Goal: Task Accomplishment & Management: Complete application form

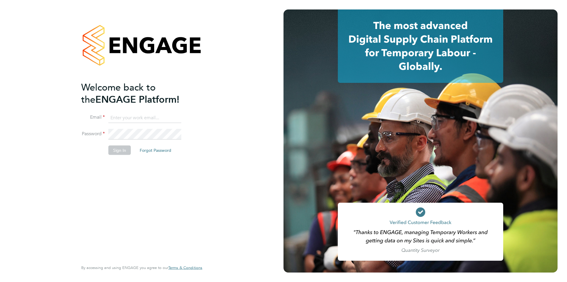
type input "timlerwill@itsconstruction.co.uk"
click at [110, 161] on div "Welcome back to the ENGAGE Platform! Email timlerwill@itsconstruction.co.uk Pas…" at bounding box center [138, 170] width 115 height 179
click at [118, 152] on button "Sign In" at bounding box center [119, 149] width 22 height 9
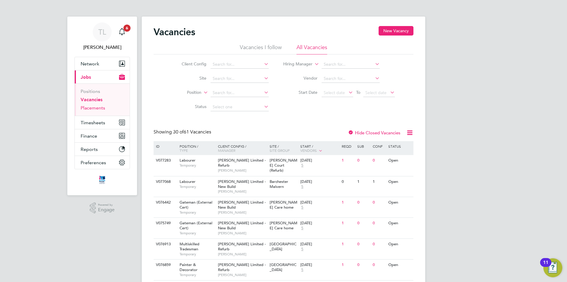
click at [96, 108] on link "Placements" at bounding box center [93, 108] width 25 height 6
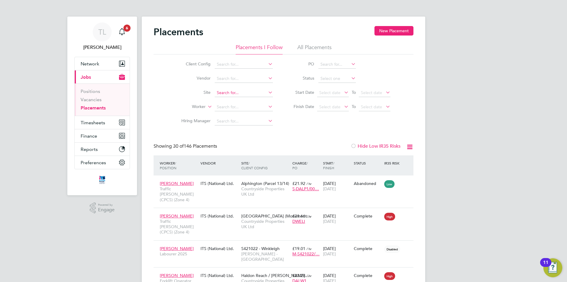
click at [236, 92] on input at bounding box center [244, 93] width 58 height 8
click at [242, 113] on li "Welling ton (Monument View)" at bounding box center [248, 116] width 69 height 8
type input "[GEOGRAPHIC_DATA] (Monument View)"
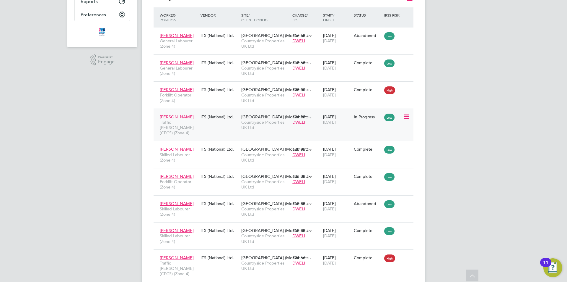
click at [340, 126] on div "06 Jan 2025 29 Aug 2025" at bounding box center [337, 119] width 31 height 17
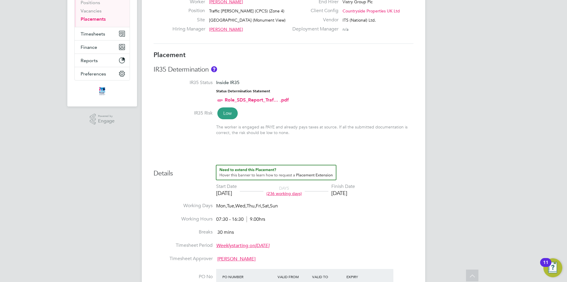
scroll to position [3, 0]
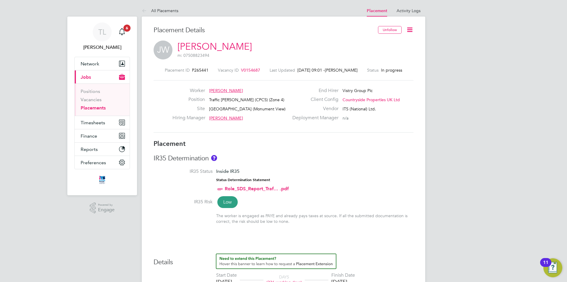
click at [411, 28] on icon at bounding box center [409, 29] width 7 height 7
click at [392, 43] on li "Edit Placement e" at bounding box center [390, 44] width 43 height 8
type input "Eddy Brook"
type input "[PERSON_NAME]"
type input "[DATE]"
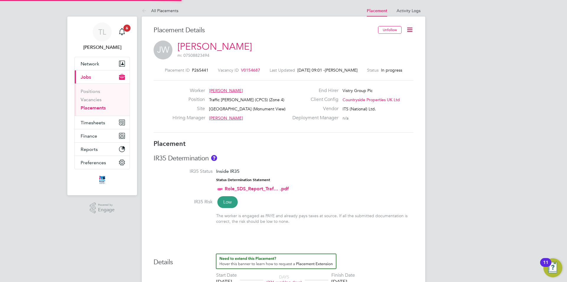
type input "[DATE]"
type input "07:30"
type input "16:30"
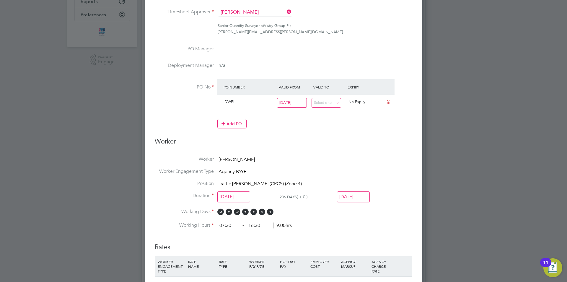
click at [357, 199] on input "[DATE]" at bounding box center [353, 196] width 33 height 11
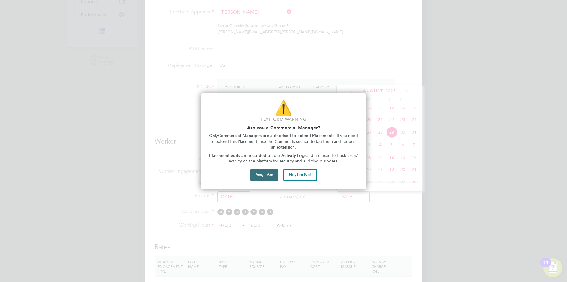
click at [263, 174] on button "Yes, I Am" at bounding box center [265, 175] width 28 height 12
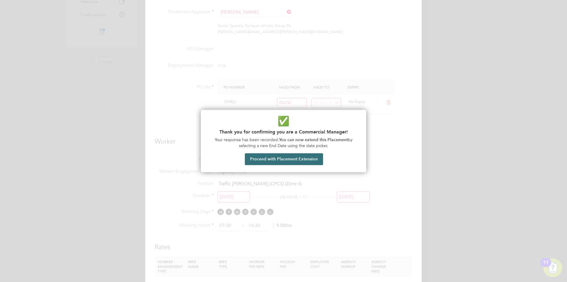
click at [276, 163] on button "Proceed with Placement Extension" at bounding box center [284, 159] width 78 height 12
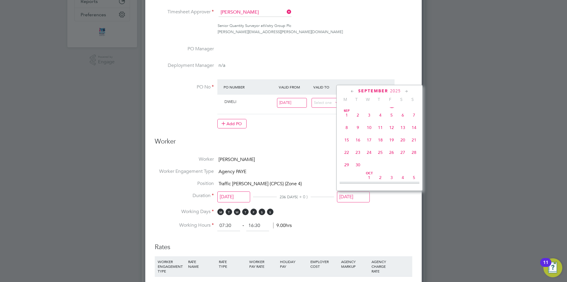
click at [403, 158] on span "27" at bounding box center [402, 152] width 11 height 11
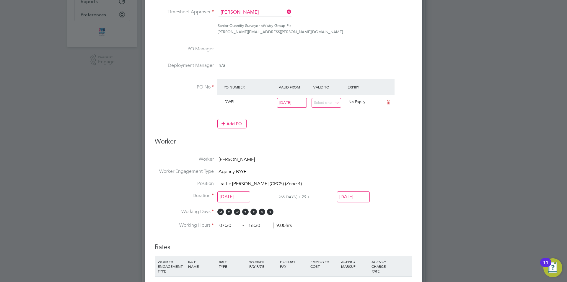
click at [357, 194] on input "27 Sep 2025" at bounding box center [353, 196] width 33 height 11
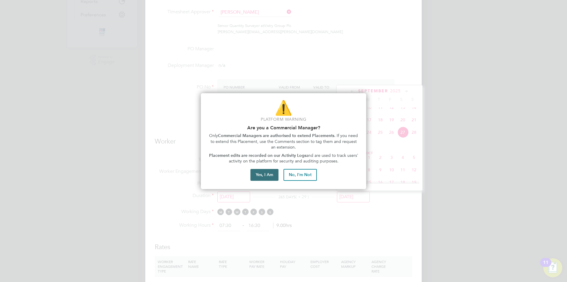
click at [274, 173] on button "Yes, I Am" at bounding box center [265, 175] width 28 height 12
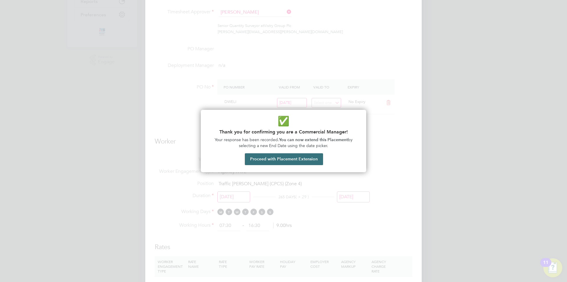
click at [313, 160] on button "Proceed with Placement Extension" at bounding box center [284, 159] width 78 height 12
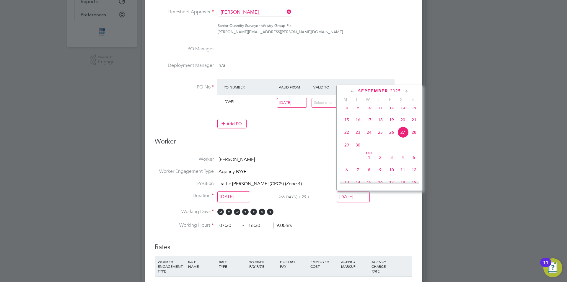
click at [391, 138] on span "26" at bounding box center [391, 131] width 11 height 11
type input "26 Sep 2025"
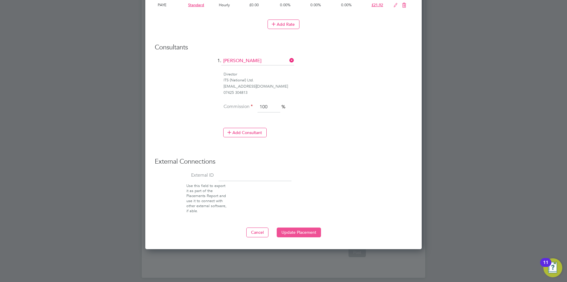
click at [304, 228] on button "Update Placement" at bounding box center [299, 231] width 44 height 9
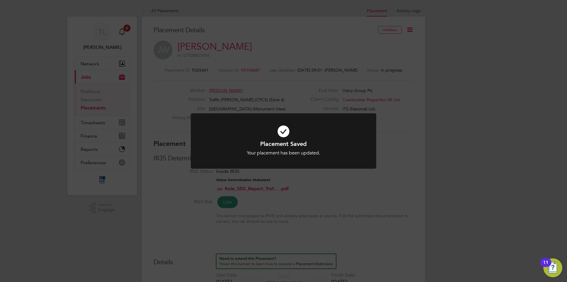
click at [375, 166] on div at bounding box center [284, 140] width 186 height 55
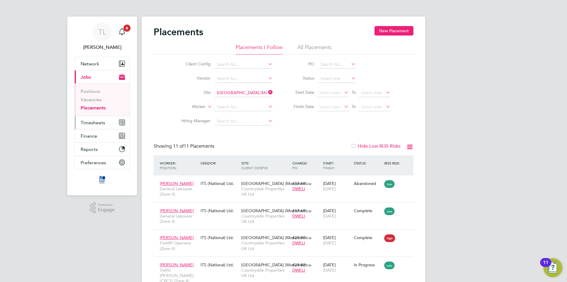
click at [106, 121] on button "Timesheets" at bounding box center [102, 122] width 55 height 13
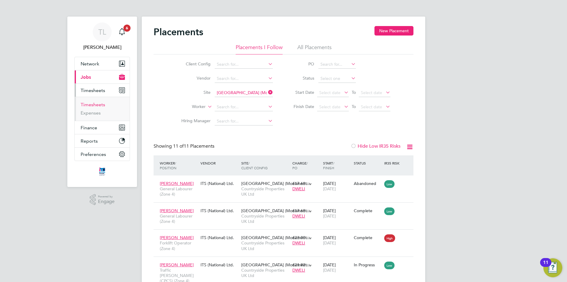
click at [97, 106] on link "Timesheets" at bounding box center [93, 105] width 25 height 6
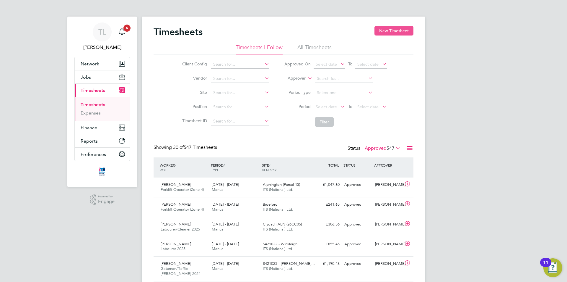
click at [383, 30] on button "New Timesheet" at bounding box center [394, 30] width 39 height 9
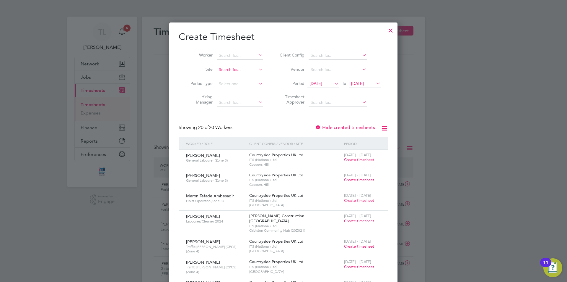
click at [239, 72] on input at bounding box center [240, 70] width 46 height 8
click at [243, 79] on li "Bide ford" at bounding box center [250, 78] width 67 height 8
type input "Bideford"
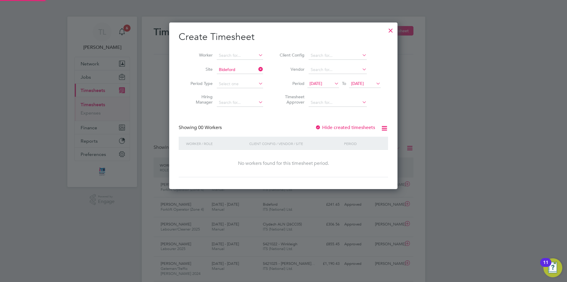
click at [322, 83] on span "[DATE]" at bounding box center [316, 83] width 13 height 5
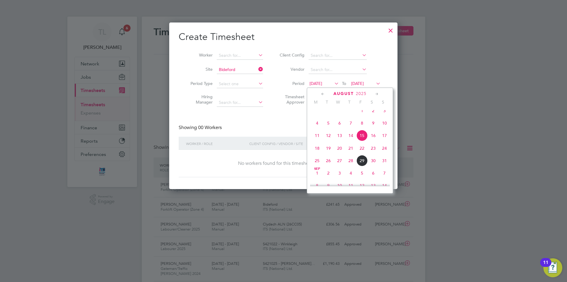
click at [374, 152] on span "23" at bounding box center [373, 147] width 11 height 11
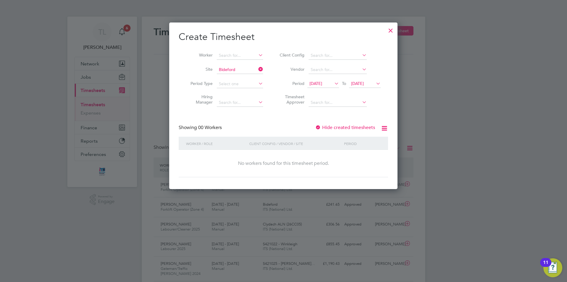
click at [333, 84] on icon at bounding box center [333, 83] width 0 height 8
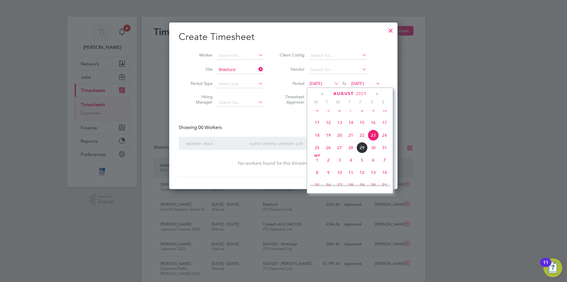
click at [364, 83] on span "[DATE]" at bounding box center [357, 83] width 13 height 5
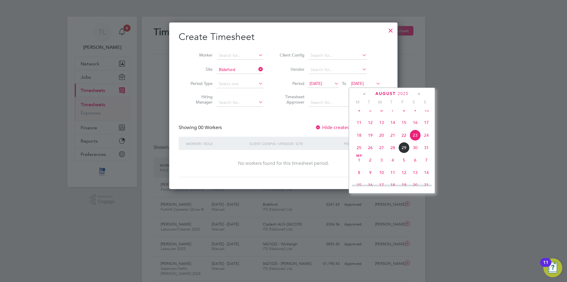
click at [408, 153] on span "29" at bounding box center [404, 147] width 11 height 11
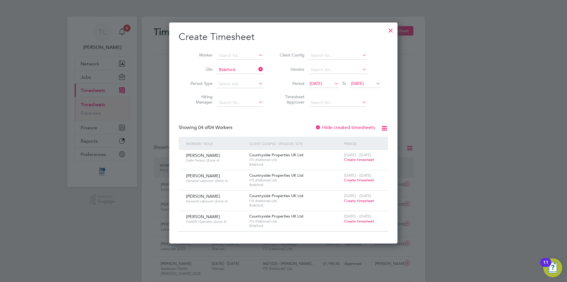
click at [364, 158] on span "Create timesheet" at bounding box center [359, 159] width 30 height 5
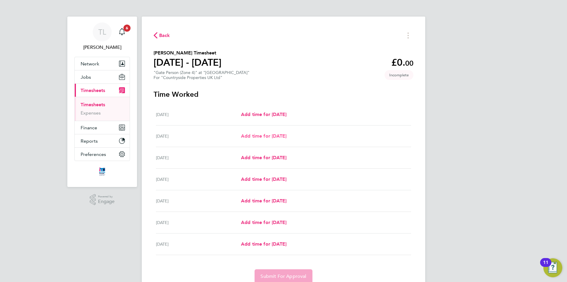
click at [269, 136] on span "Add time for [DATE]" at bounding box center [263, 136] width 45 height 6
select select "30"
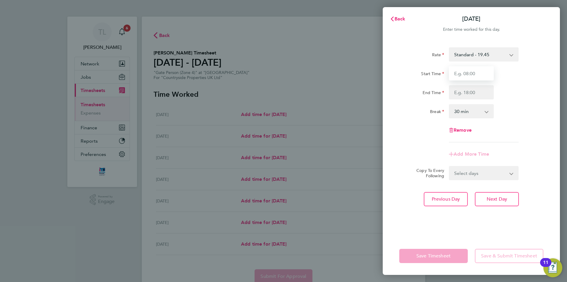
click at [488, 74] on input "Start Time" at bounding box center [471, 73] width 45 height 14
type input "07:30"
click at [472, 90] on input "End Time" at bounding box center [471, 92] width 45 height 14
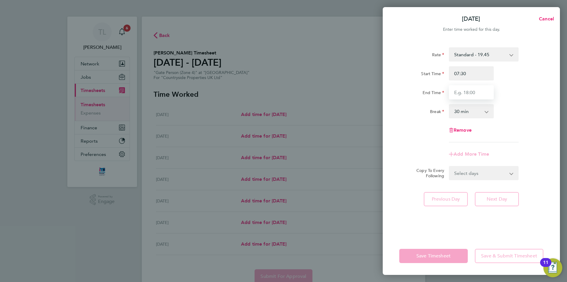
type input "17:00"
click at [485, 171] on form "Rate Standard - 19.45 Start Time 07:30 End Time 17:00 Break 0 min 15 min 30 min…" at bounding box center [471, 113] width 144 height 133
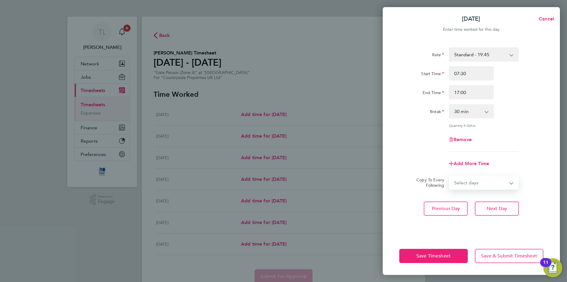
select select "WEEKDAY"
click at [450, 176] on select "Select days Day Weekday (Mon-Fri) Weekend (Sat-Sun) [DATE] [DATE] [DATE] [DATE]…" at bounding box center [481, 182] width 62 height 13
select select "[DATE]"
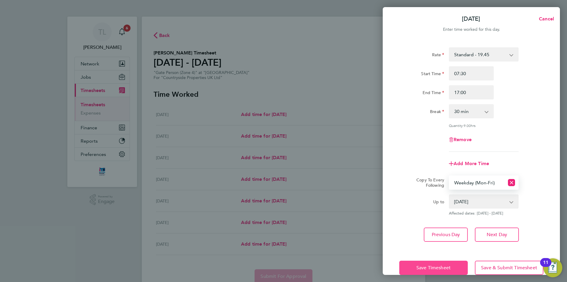
click at [432, 263] on button "Save Timesheet" at bounding box center [433, 267] width 69 height 14
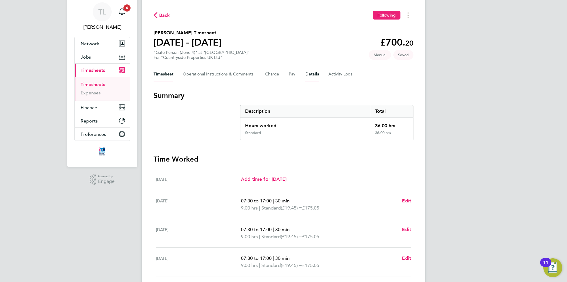
click at [313, 74] on button "Details" at bounding box center [312, 74] width 14 height 14
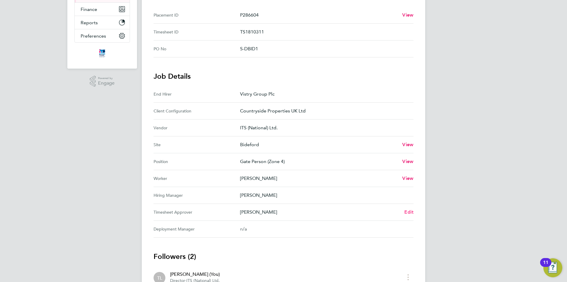
click at [409, 212] on span "Edit" at bounding box center [408, 212] width 9 height 6
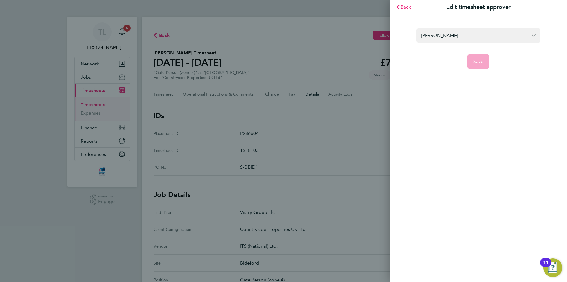
click at [457, 46] on form "[PERSON_NAME] Save" at bounding box center [479, 48] width 124 height 40
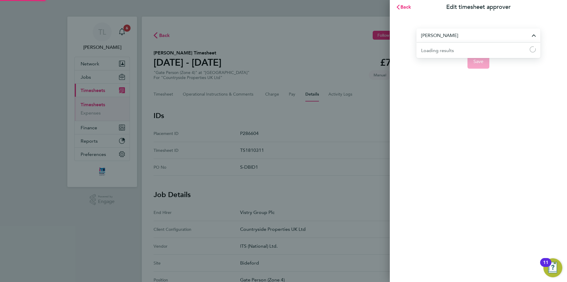
click at [459, 37] on input "[PERSON_NAME]" at bounding box center [479, 35] width 124 height 14
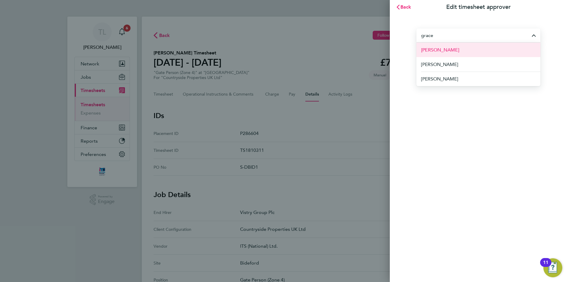
click at [458, 50] on li "[PERSON_NAME]" at bounding box center [479, 50] width 124 height 14
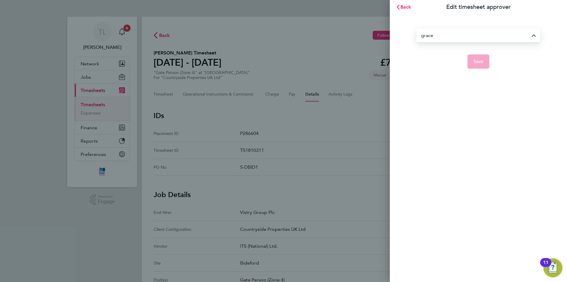
type input "[PERSON_NAME]"
click at [482, 61] on span "Save" at bounding box center [479, 61] width 10 height 6
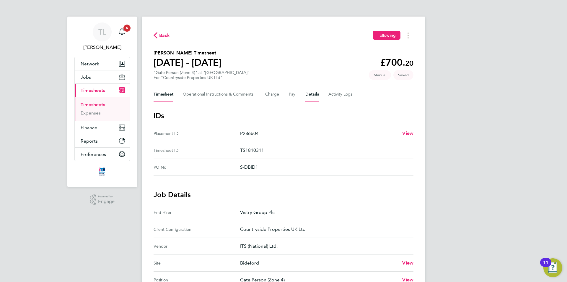
click at [165, 95] on button "Timesheet" at bounding box center [164, 94] width 20 height 14
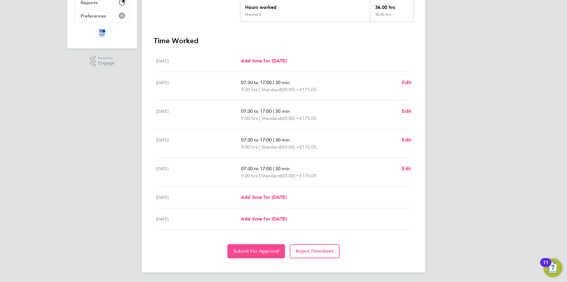
click at [262, 247] on button "Submit For Approval" at bounding box center [256, 251] width 58 height 14
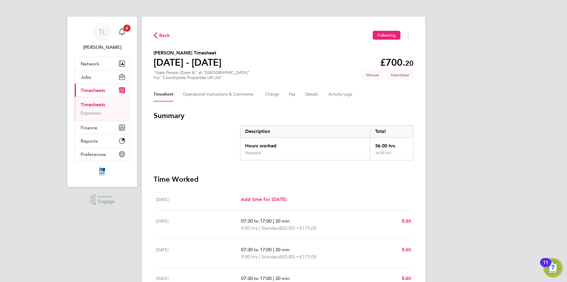
click at [163, 34] on span "Back" at bounding box center [164, 35] width 11 height 7
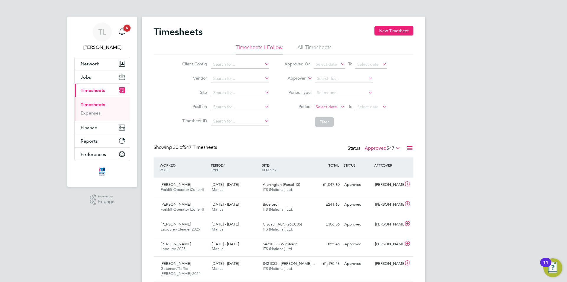
click at [332, 108] on span "Select date" at bounding box center [326, 106] width 21 height 5
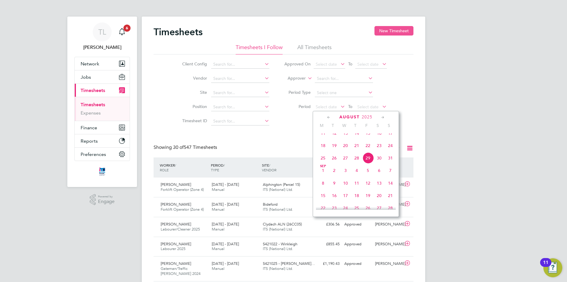
click at [388, 27] on button "New Timesheet" at bounding box center [394, 30] width 39 height 9
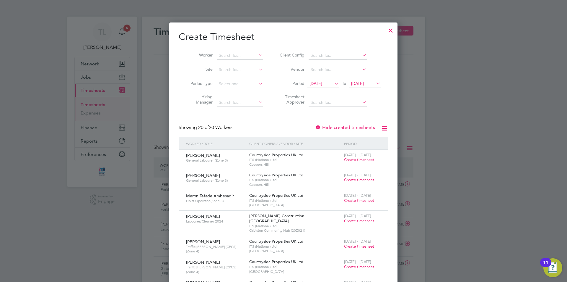
click at [322, 84] on span "[DATE]" at bounding box center [316, 83] width 13 height 5
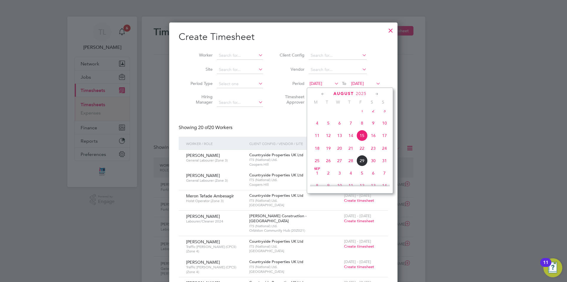
click at [372, 154] on span "23" at bounding box center [373, 147] width 11 height 11
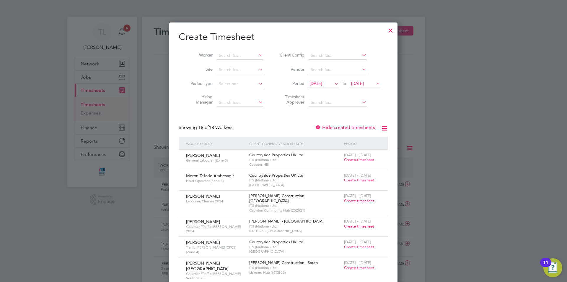
click at [364, 83] on span "[DATE]" at bounding box center [357, 83] width 13 height 5
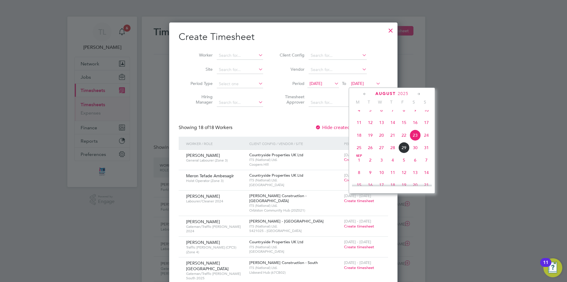
click at [405, 153] on span "29" at bounding box center [404, 147] width 11 height 11
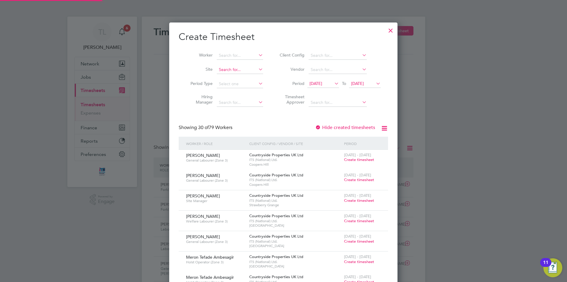
click at [223, 67] on input at bounding box center [240, 70] width 46 height 8
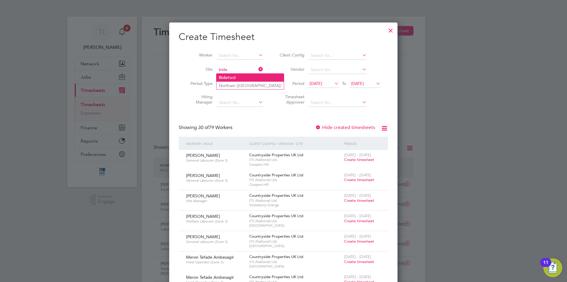
click at [226, 74] on li "Bide ford" at bounding box center [250, 78] width 67 height 8
type input "Bideford"
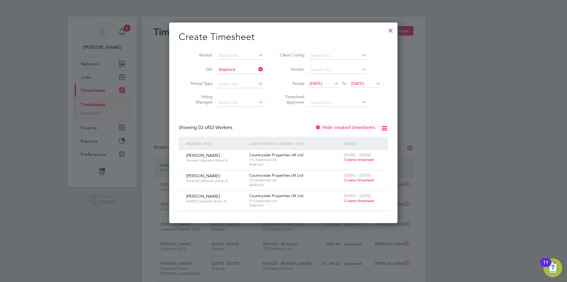
click at [352, 157] on span "Create timesheet" at bounding box center [359, 159] width 30 height 5
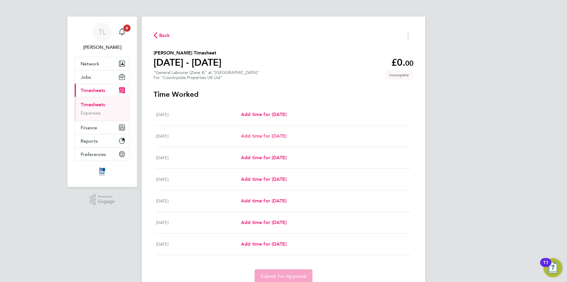
click at [263, 139] on link "Add time for [DATE]" at bounding box center [263, 135] width 45 height 7
select select "30"
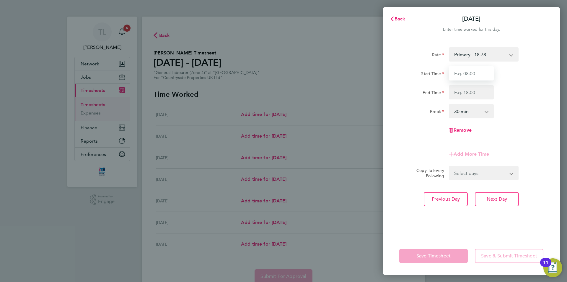
click at [474, 74] on input "Start Time" at bounding box center [471, 73] width 45 height 14
type input "07:30"
click at [480, 90] on input "End Time" at bounding box center [471, 92] width 45 height 14
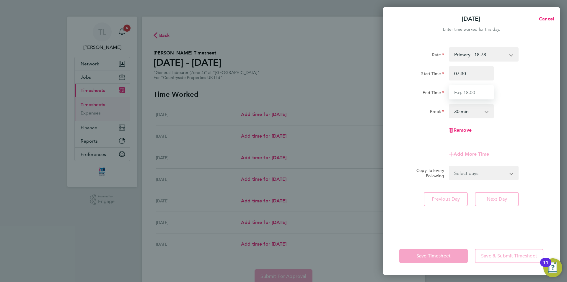
type input "17:00"
click at [473, 172] on form "Rate Primary - 18.78 Start Time 07:30 End Time 17:00 Break 0 min 15 min 30 min …" at bounding box center [471, 113] width 144 height 133
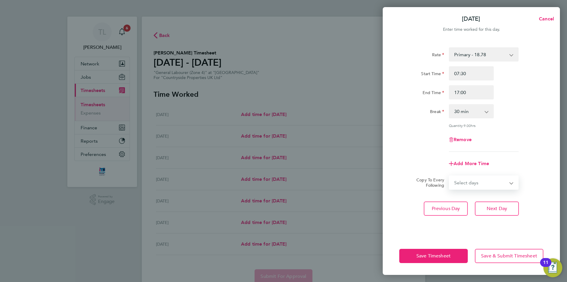
select select "WEEKDAY"
click at [450, 176] on select "Select days Day Weekday (Mon-Fri) Weekend (Sat-Sun) [DATE] [DATE] [DATE] [DATE]…" at bounding box center [481, 182] width 62 height 13
select select "[DATE]"
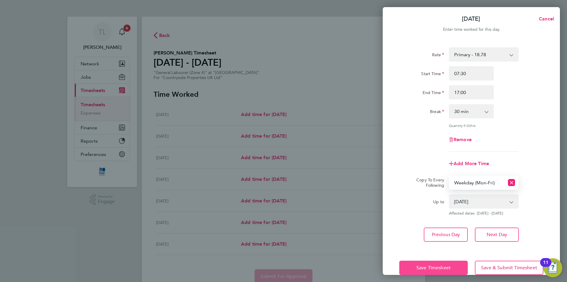
click at [440, 265] on span "Save Timesheet" at bounding box center [434, 267] width 34 height 6
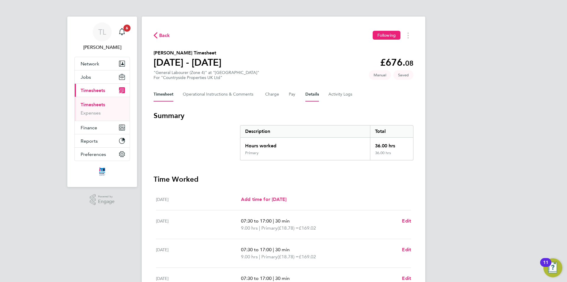
click at [313, 95] on button "Details" at bounding box center [312, 94] width 14 height 14
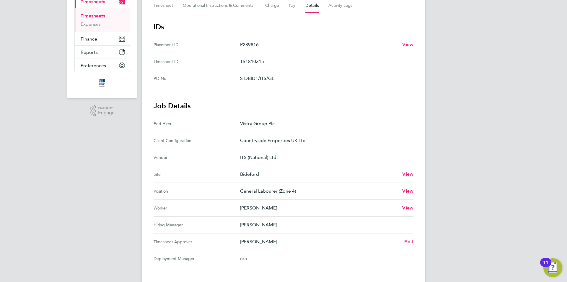
click at [408, 241] on span "Edit" at bounding box center [408, 241] width 9 height 6
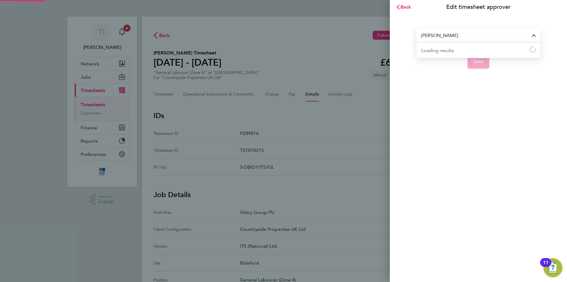
click at [470, 36] on input "[PERSON_NAME]" at bounding box center [479, 35] width 124 height 14
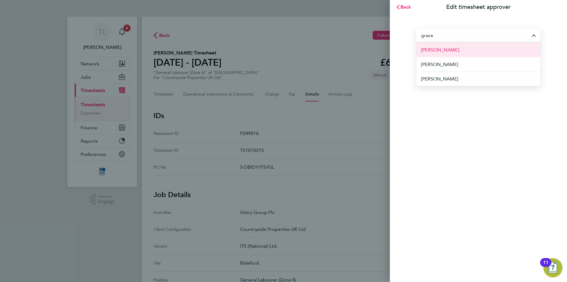
click at [457, 50] on li "[PERSON_NAME]" at bounding box center [479, 50] width 124 height 14
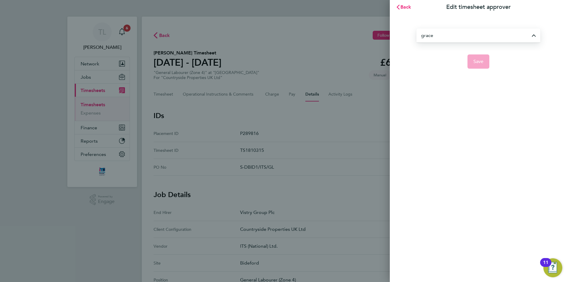
type input "[PERSON_NAME]"
click at [479, 65] on button "Save" at bounding box center [479, 61] width 22 height 14
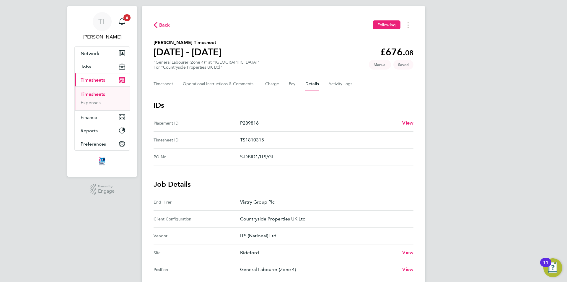
scroll to position [10, 0]
click at [173, 83] on button "Timesheet" at bounding box center [164, 84] width 20 height 14
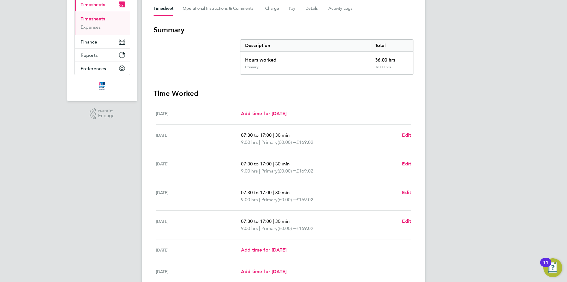
scroll to position [138, 0]
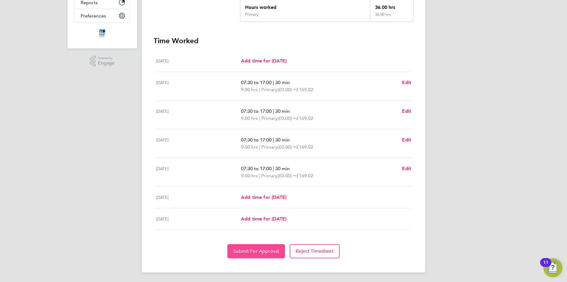
click at [267, 249] on span "Submit For Approval" at bounding box center [256, 251] width 46 height 6
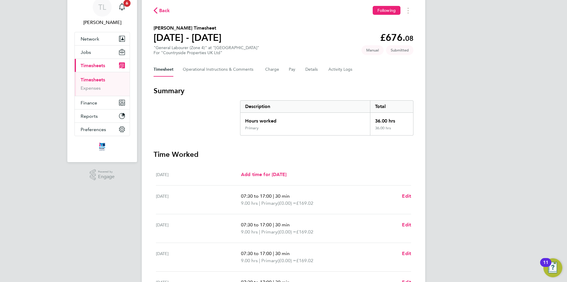
scroll to position [0, 0]
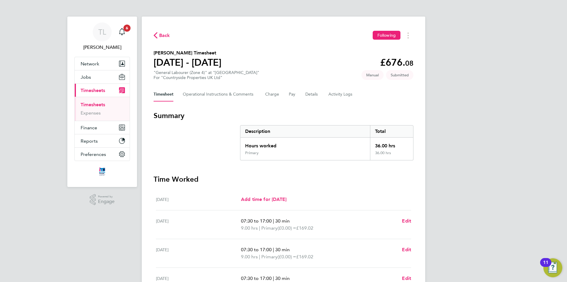
click at [164, 36] on span "Back" at bounding box center [164, 35] width 11 height 7
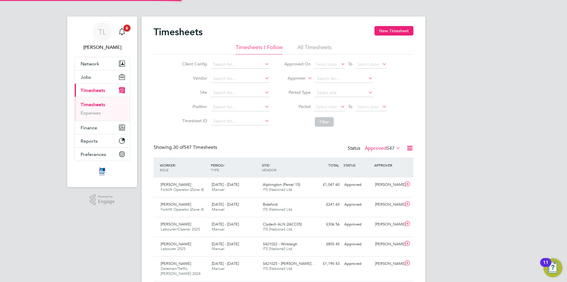
scroll to position [15, 51]
click at [386, 32] on button "New Timesheet" at bounding box center [394, 30] width 39 height 9
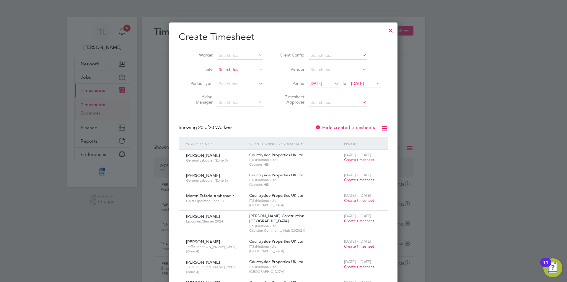
click at [233, 70] on input at bounding box center [240, 70] width 46 height 8
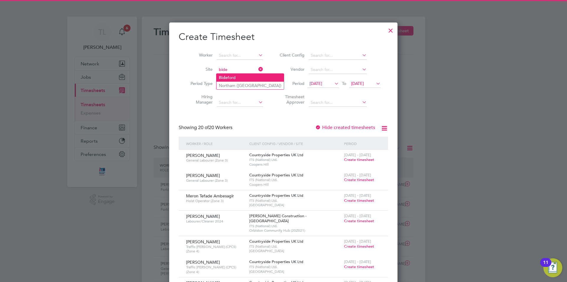
click at [244, 76] on li "Bide ford" at bounding box center [250, 78] width 67 height 8
type input "Bideford"
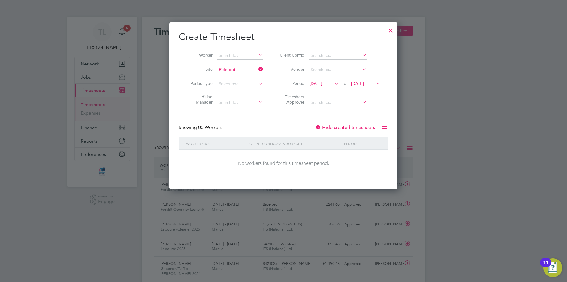
click at [333, 83] on icon at bounding box center [333, 83] width 0 height 8
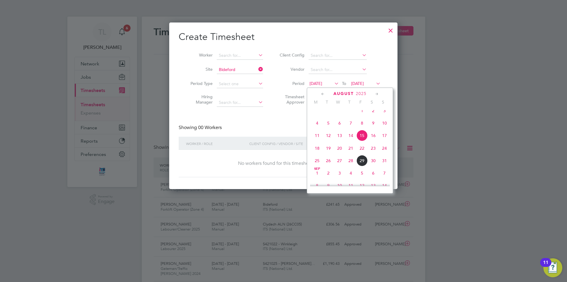
click at [316, 153] on span "18" at bounding box center [317, 147] width 11 height 11
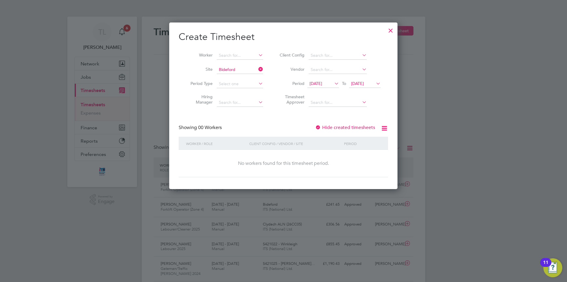
click at [333, 84] on icon at bounding box center [333, 83] width 0 height 8
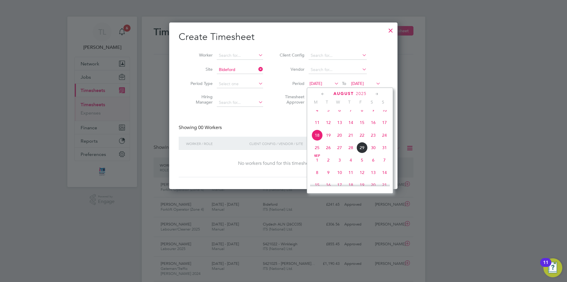
click at [376, 141] on span "23" at bounding box center [373, 134] width 11 height 11
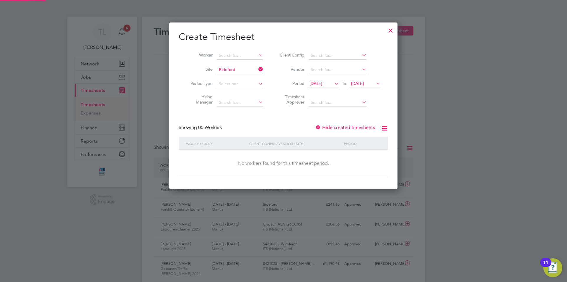
click at [364, 84] on span "[DATE]" at bounding box center [357, 83] width 13 height 5
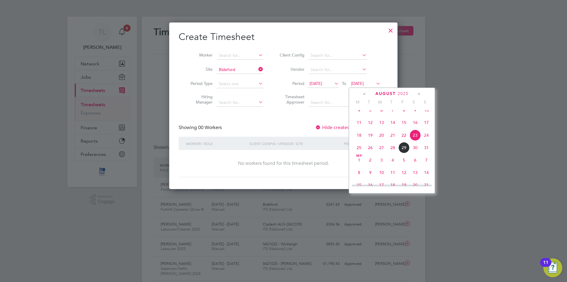
click at [405, 153] on span "29" at bounding box center [404, 147] width 11 height 11
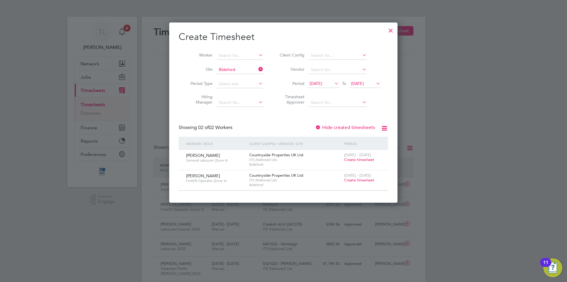
click at [371, 159] on span "Create timesheet" at bounding box center [359, 159] width 30 height 5
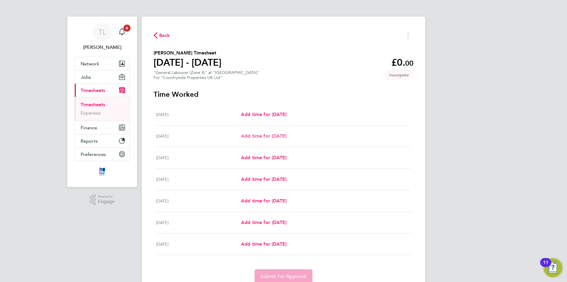
click at [267, 136] on span "Add time for [DATE]" at bounding box center [263, 136] width 45 height 6
select select "30"
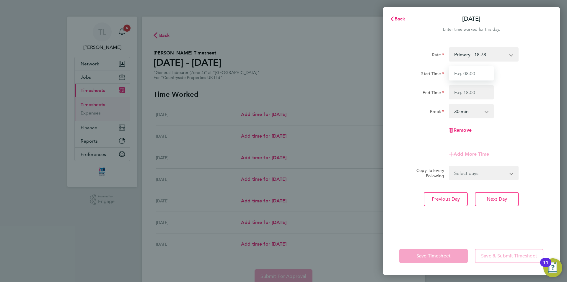
click at [477, 71] on input "Start Time" at bounding box center [471, 73] width 45 height 14
type input "07:30"
click at [482, 95] on input "End Time" at bounding box center [471, 92] width 45 height 14
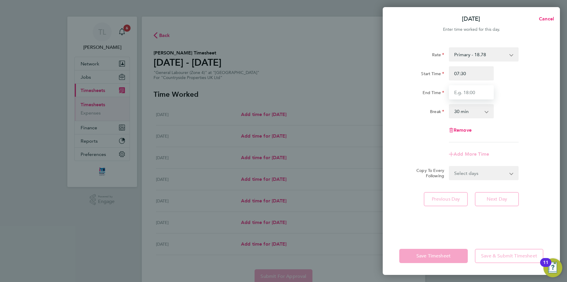
type input "17:00"
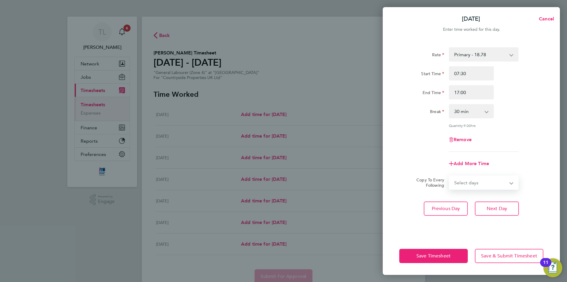
click at [479, 171] on form "Rate Primary - 18.78 Start Time 07:30 End Time 17:00 Break 0 min 15 min 30 min …" at bounding box center [471, 118] width 144 height 142
select select "WEEKDAY"
click at [450, 176] on select "Select days Day Weekday (Mon-Fri) Weekend (Sat-Sun) [DATE] [DATE] [DATE] [DATE]…" at bounding box center [481, 182] width 62 height 13
select select "[DATE]"
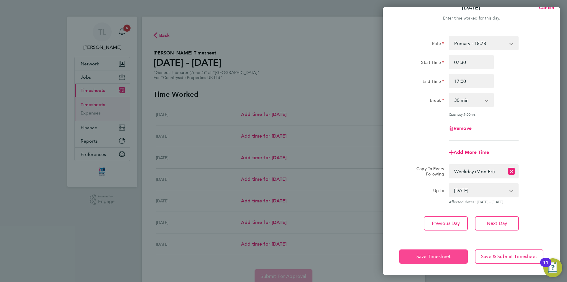
click at [438, 255] on span "Save Timesheet" at bounding box center [434, 256] width 34 height 6
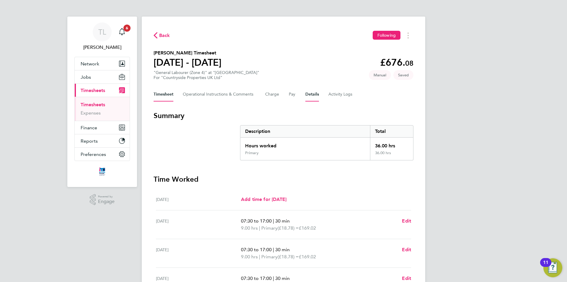
click at [315, 92] on button "Details" at bounding box center [312, 94] width 14 height 14
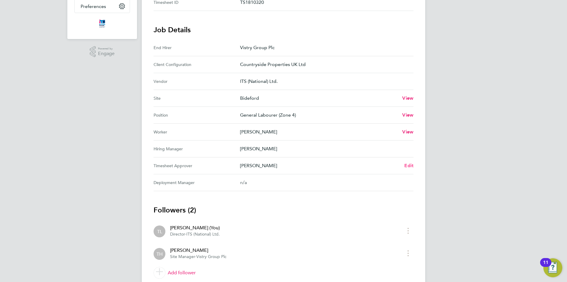
click at [411, 167] on span "Edit" at bounding box center [408, 165] width 9 height 6
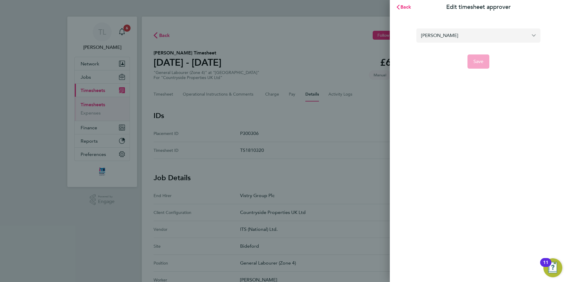
click at [474, 33] on input "[PERSON_NAME]" at bounding box center [479, 35] width 124 height 14
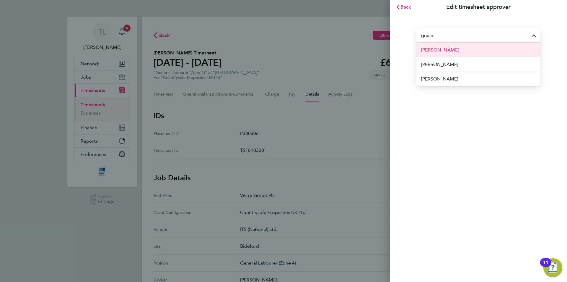
click at [456, 52] on li "[PERSON_NAME]" at bounding box center [479, 50] width 124 height 14
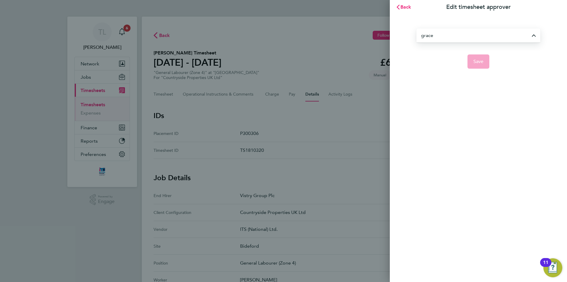
type input "[PERSON_NAME]"
click at [479, 66] on button "Save" at bounding box center [479, 61] width 22 height 14
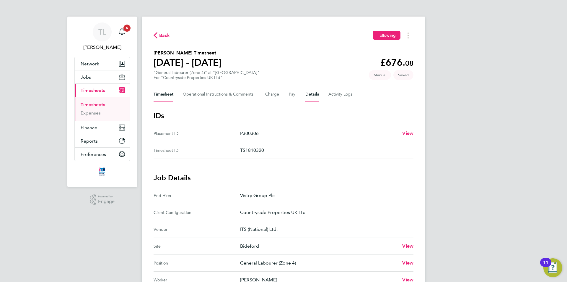
click at [166, 96] on button "Timesheet" at bounding box center [164, 94] width 20 height 14
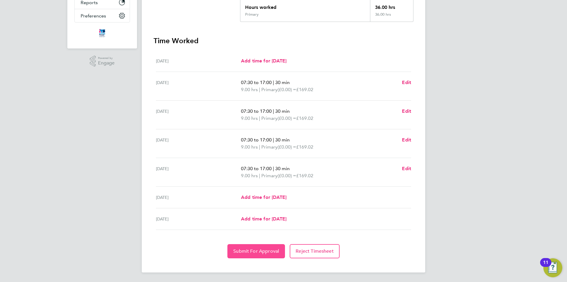
click at [258, 253] on span "Submit For Approval" at bounding box center [256, 251] width 46 height 6
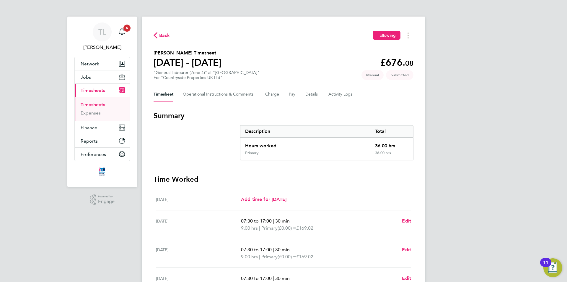
click at [161, 35] on span "Back" at bounding box center [164, 35] width 11 height 7
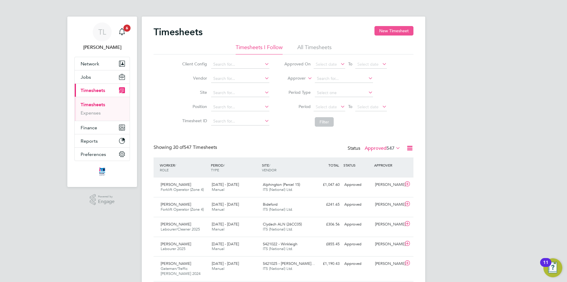
click at [398, 32] on button "New Timesheet" at bounding box center [394, 30] width 39 height 9
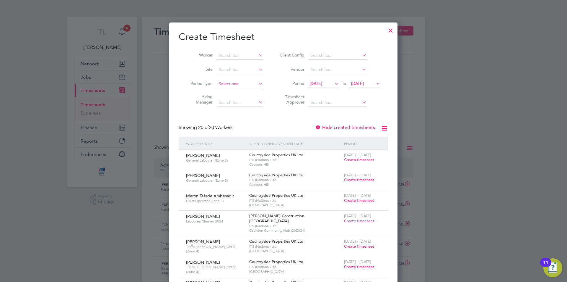
click at [231, 83] on input at bounding box center [240, 84] width 46 height 8
click at [235, 67] on input at bounding box center [240, 70] width 46 height 8
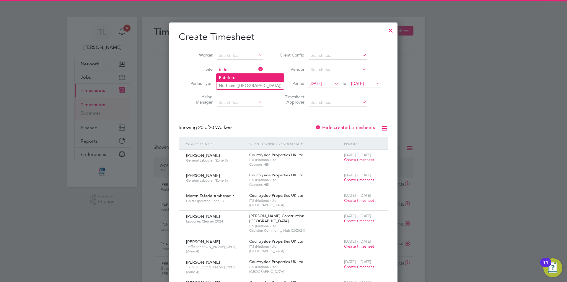
click at [237, 77] on li "Bide ford" at bounding box center [250, 78] width 67 height 8
type input "Bideford"
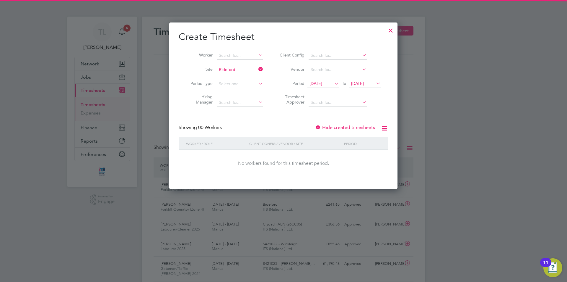
click at [322, 81] on span "[DATE]" at bounding box center [316, 83] width 13 height 5
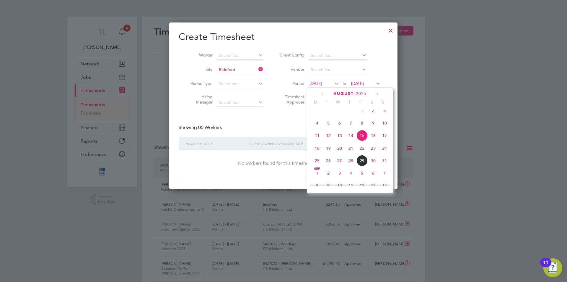
click at [371, 154] on span "23" at bounding box center [373, 147] width 11 height 11
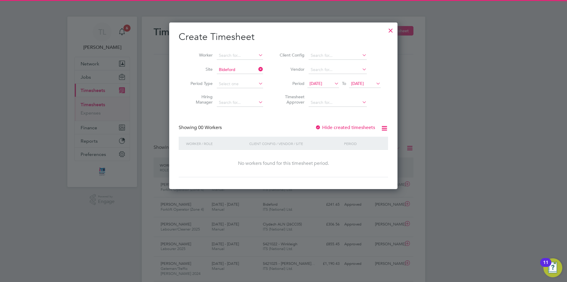
click at [364, 84] on span "[DATE]" at bounding box center [357, 83] width 13 height 5
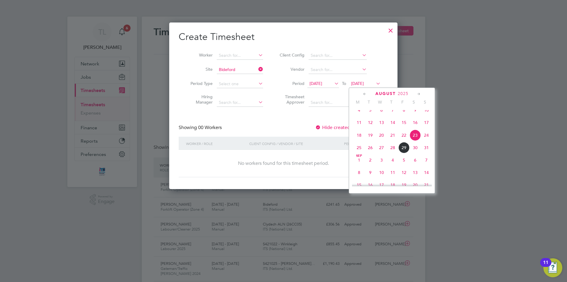
click at [406, 153] on span "29" at bounding box center [404, 147] width 11 height 11
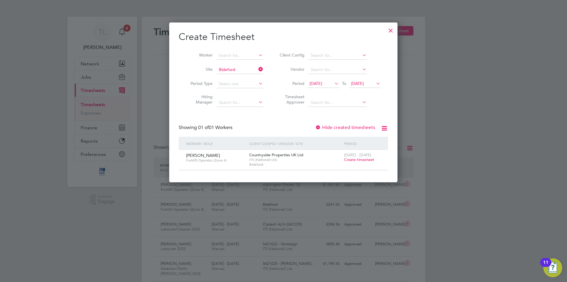
click at [368, 159] on span "Create timesheet" at bounding box center [359, 159] width 30 height 5
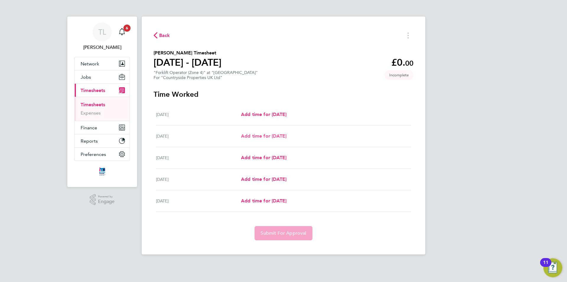
click at [266, 137] on span "Add time for [DATE]" at bounding box center [263, 136] width 45 height 6
select select "30"
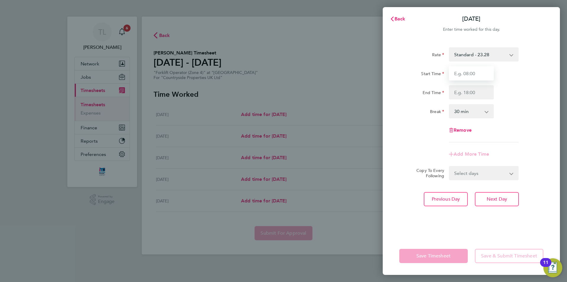
click at [470, 74] on input "Start Time" at bounding box center [471, 73] width 45 height 14
type input "07:30"
click at [475, 94] on input "End Time" at bounding box center [471, 92] width 45 height 14
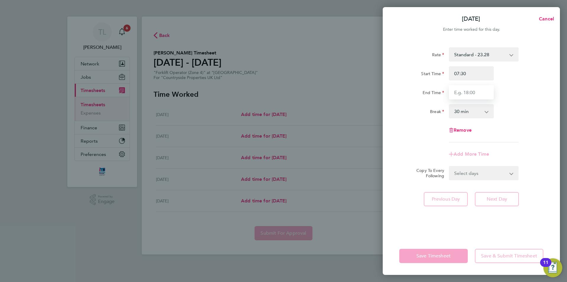
type input "17:00"
click at [478, 174] on form "Rate Standard - 23.28 Start Time 07:30 End Time 17:00 Break 0 min 15 min 30 min…" at bounding box center [471, 113] width 144 height 133
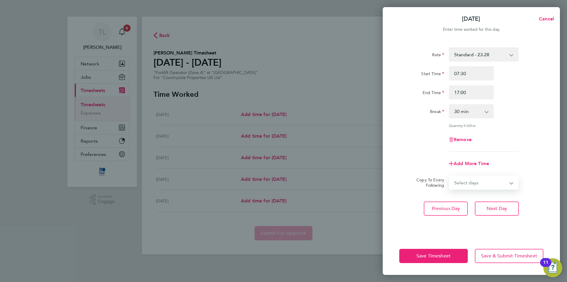
select select "DAY"
click at [450, 176] on select "Select days Day [DATE] [DATE] [DATE]" at bounding box center [481, 182] width 62 height 13
select select "[DATE]"
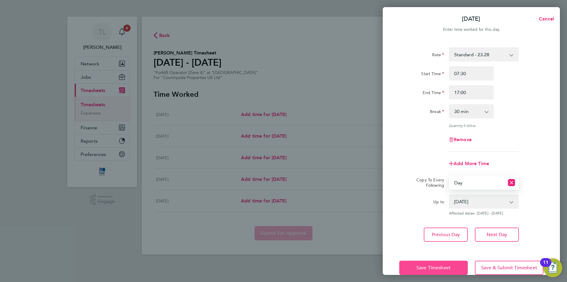
click at [439, 267] on span "Save Timesheet" at bounding box center [434, 267] width 34 height 6
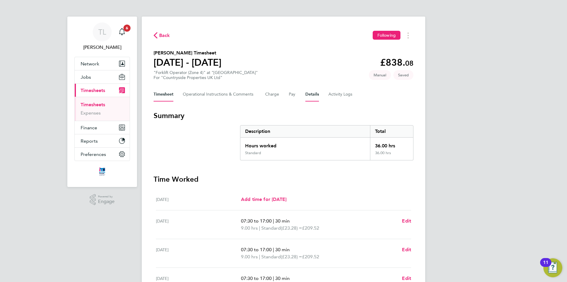
click at [310, 95] on button "Details" at bounding box center [312, 94] width 14 height 14
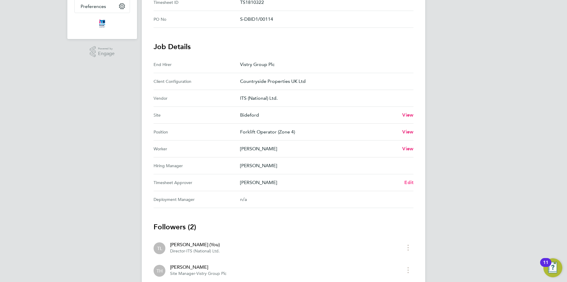
click at [410, 183] on span "Edit" at bounding box center [408, 182] width 9 height 6
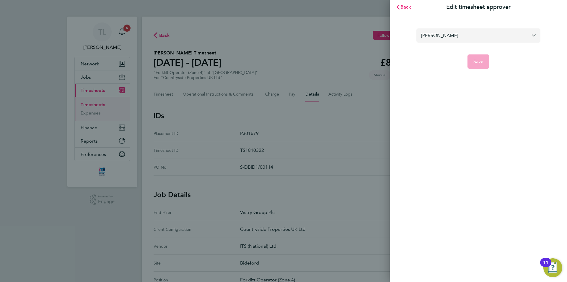
click at [505, 35] on input "[PERSON_NAME]" at bounding box center [479, 35] width 124 height 14
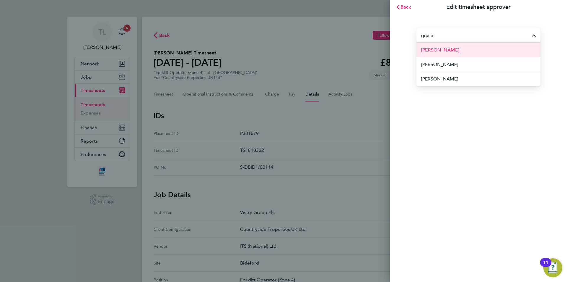
click at [459, 53] on li "[PERSON_NAME]" at bounding box center [479, 50] width 124 height 14
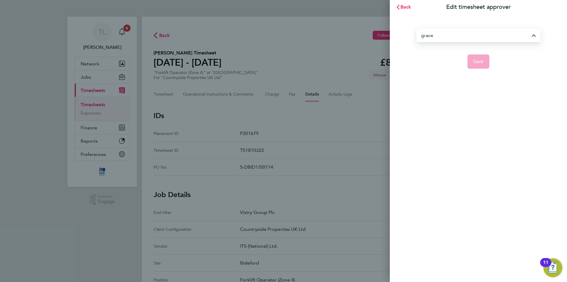
type input "[PERSON_NAME]"
click at [478, 65] on button "Save" at bounding box center [479, 61] width 22 height 14
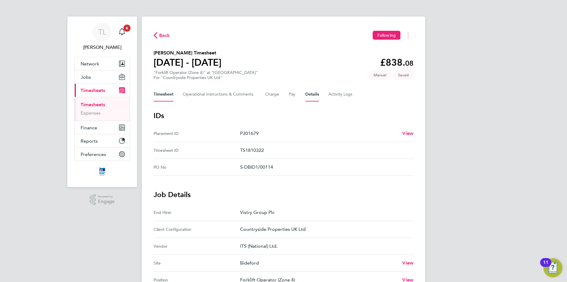
click at [161, 95] on button "Timesheet" at bounding box center [164, 94] width 20 height 14
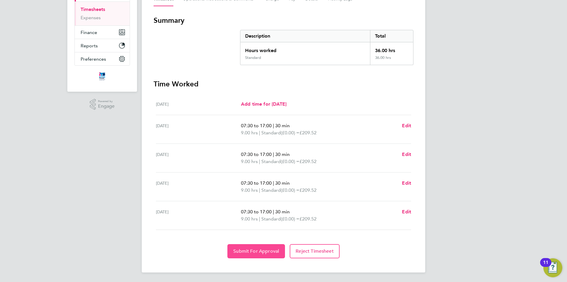
click at [253, 248] on span "Submit For Approval" at bounding box center [256, 251] width 46 height 6
